Goal: Transaction & Acquisition: Download file/media

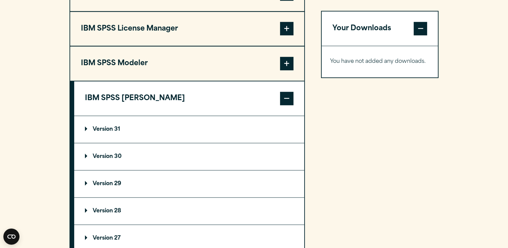
scroll to position [571, 0]
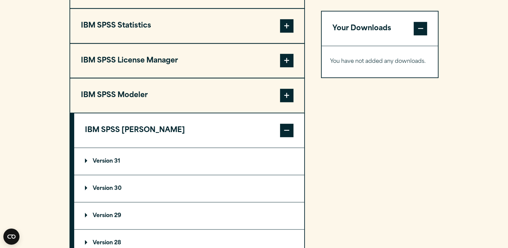
click at [288, 95] on span at bounding box center [286, 95] width 13 height 13
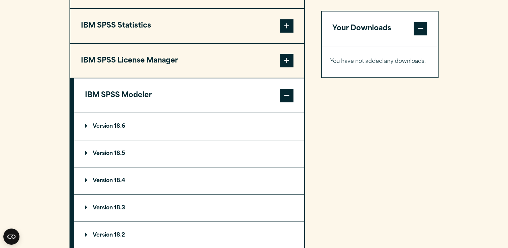
click at [85, 122] on summary "Version 18.6" at bounding box center [189, 126] width 230 height 27
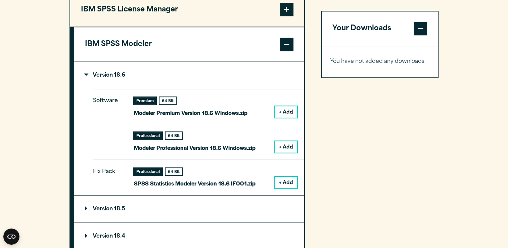
scroll to position [638, 0]
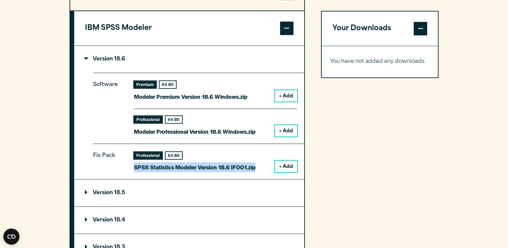
drag, startPoint x: 135, startPoint y: 166, endPoint x: 258, endPoint y: 165, distance: 123.6
click at [258, 165] on div "Professional 64 Bit SPSS Statistics Modeler Version 18.6 IF001.zip + Add" at bounding box center [215, 162] width 163 height 20
copy p "SPSS Statistics Modeler Version 18.6 IF001.zip"
click at [283, 162] on button "+ Add" at bounding box center [286, 166] width 22 height 11
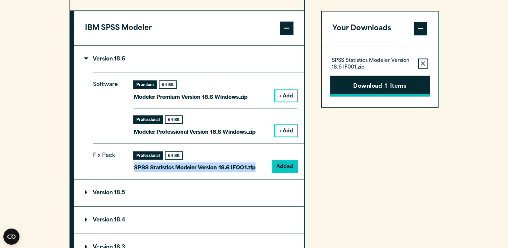
click at [401, 81] on button "Download 1 Items" at bounding box center [380, 86] width 100 height 21
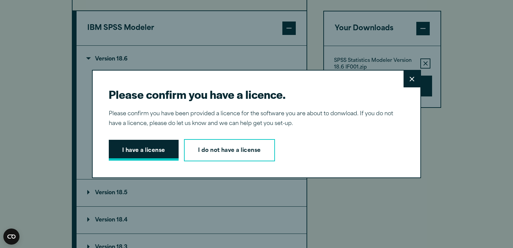
click at [140, 147] on button "I have a license" at bounding box center [144, 150] width 70 height 21
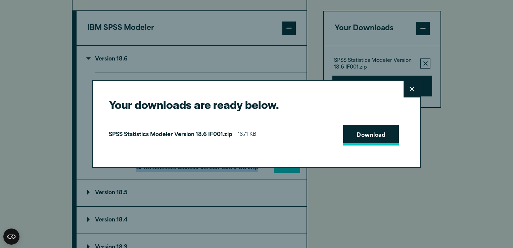
click at [365, 132] on link "Download" at bounding box center [371, 135] width 56 height 21
click at [406, 88] on button "Close" at bounding box center [412, 89] width 17 height 17
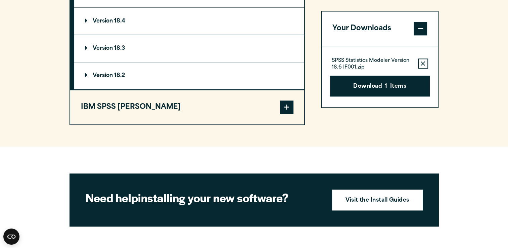
scroll to position [907, 0]
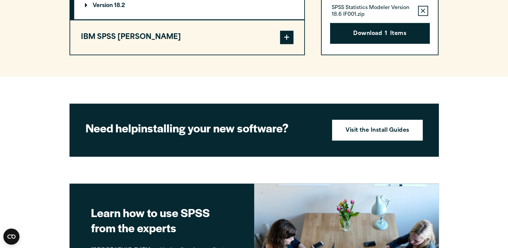
click at [285, 36] on span at bounding box center [286, 37] width 13 height 13
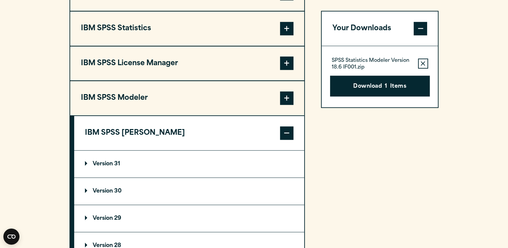
scroll to position [566, 0]
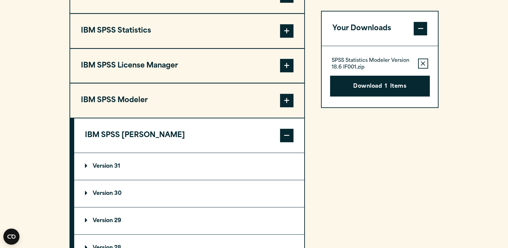
click at [83, 162] on summary "Version 31" at bounding box center [189, 166] width 230 height 27
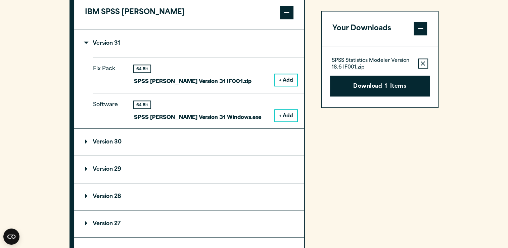
scroll to position [700, 0]
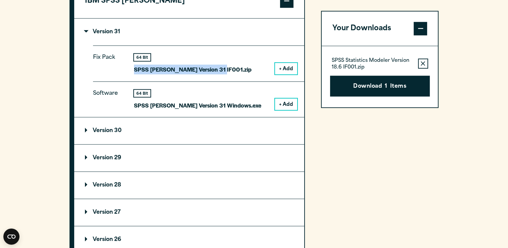
drag, startPoint x: 134, startPoint y: 67, endPoint x: 237, endPoint y: 66, distance: 102.8
click at [237, 66] on div "64 Bit SPSS Amos Version 31 IF001.zip + Add" at bounding box center [215, 64] width 163 height 20
copy p "SPSS Amos Version 31 IF001.zip"
click at [86, 29] on p "Version 31" at bounding box center [102, 31] width 35 height 5
